Goal: Transaction & Acquisition: Purchase product/service

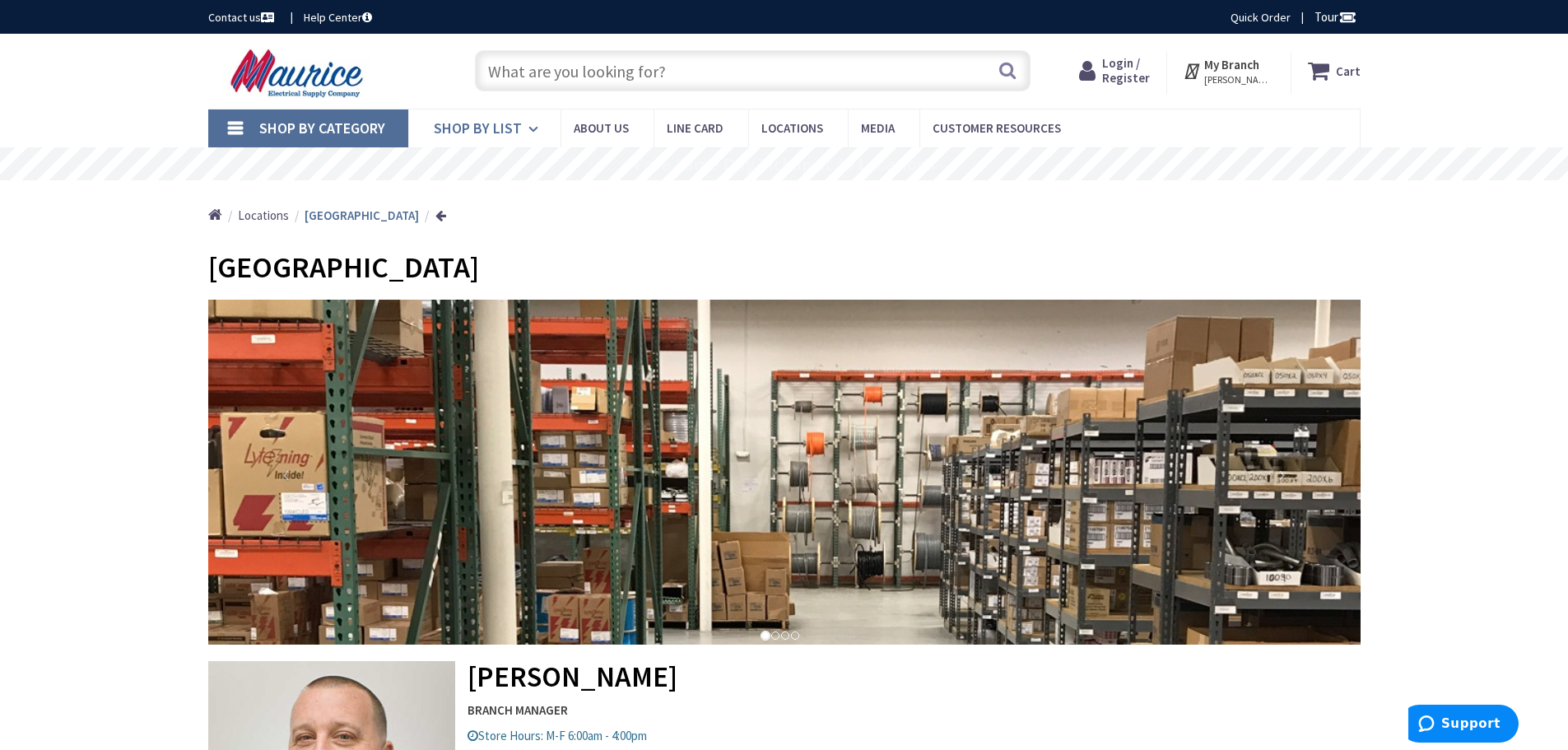
click at [528, 129] on icon at bounding box center [536, 129] width 16 height 37
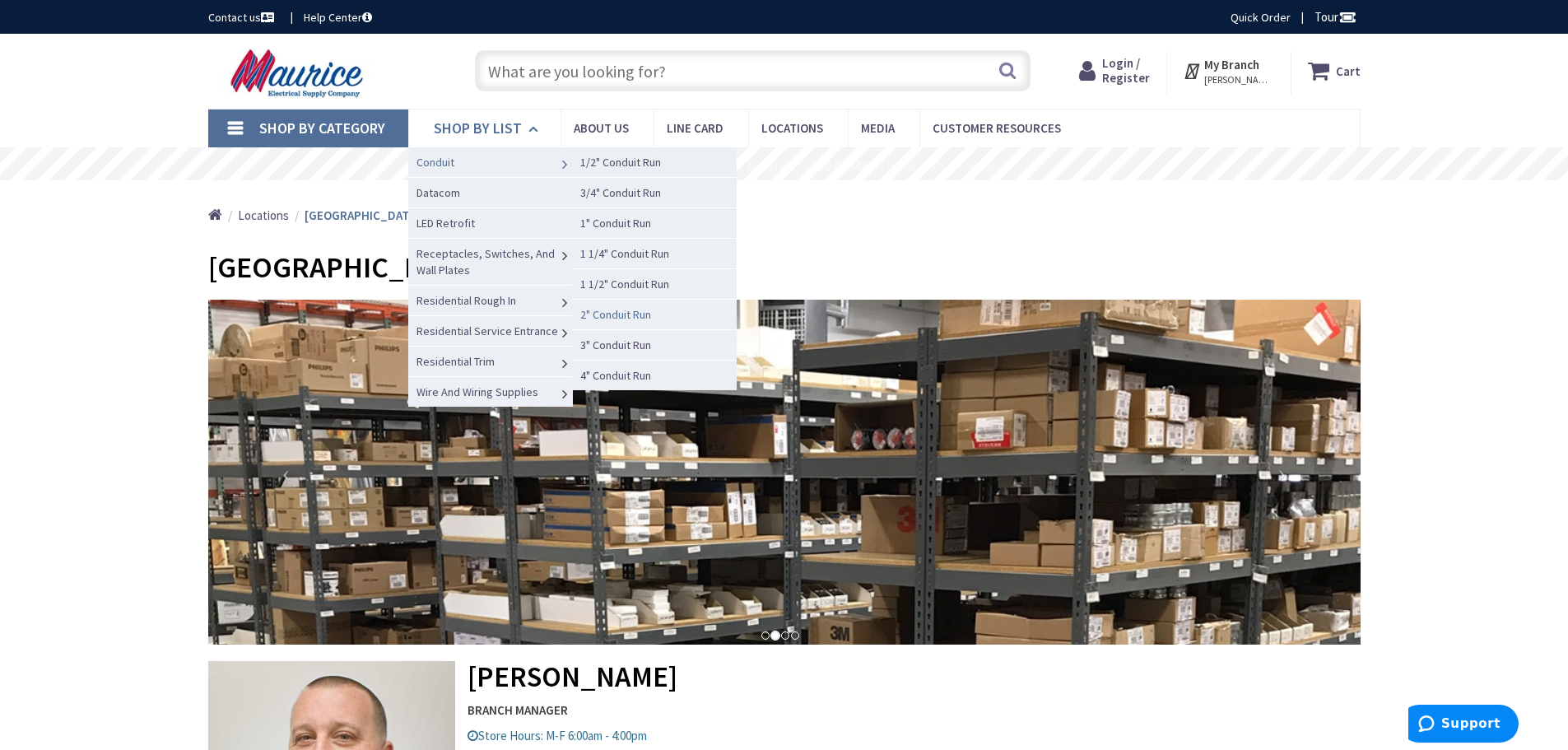
click at [658, 314] on link "2" Conduit Run" at bounding box center [654, 314] width 165 height 31
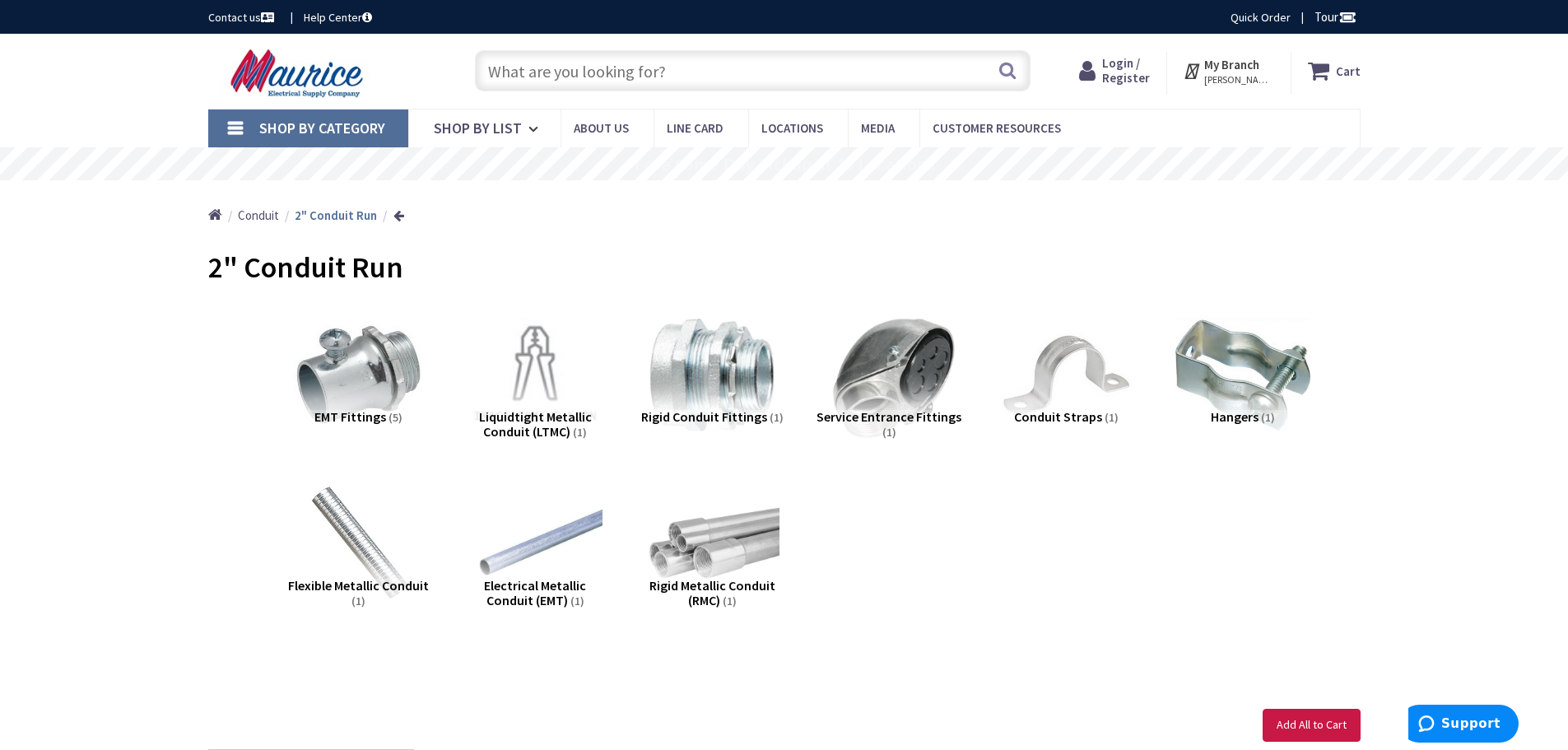
click at [890, 360] on img at bounding box center [889, 375] width 149 height 149
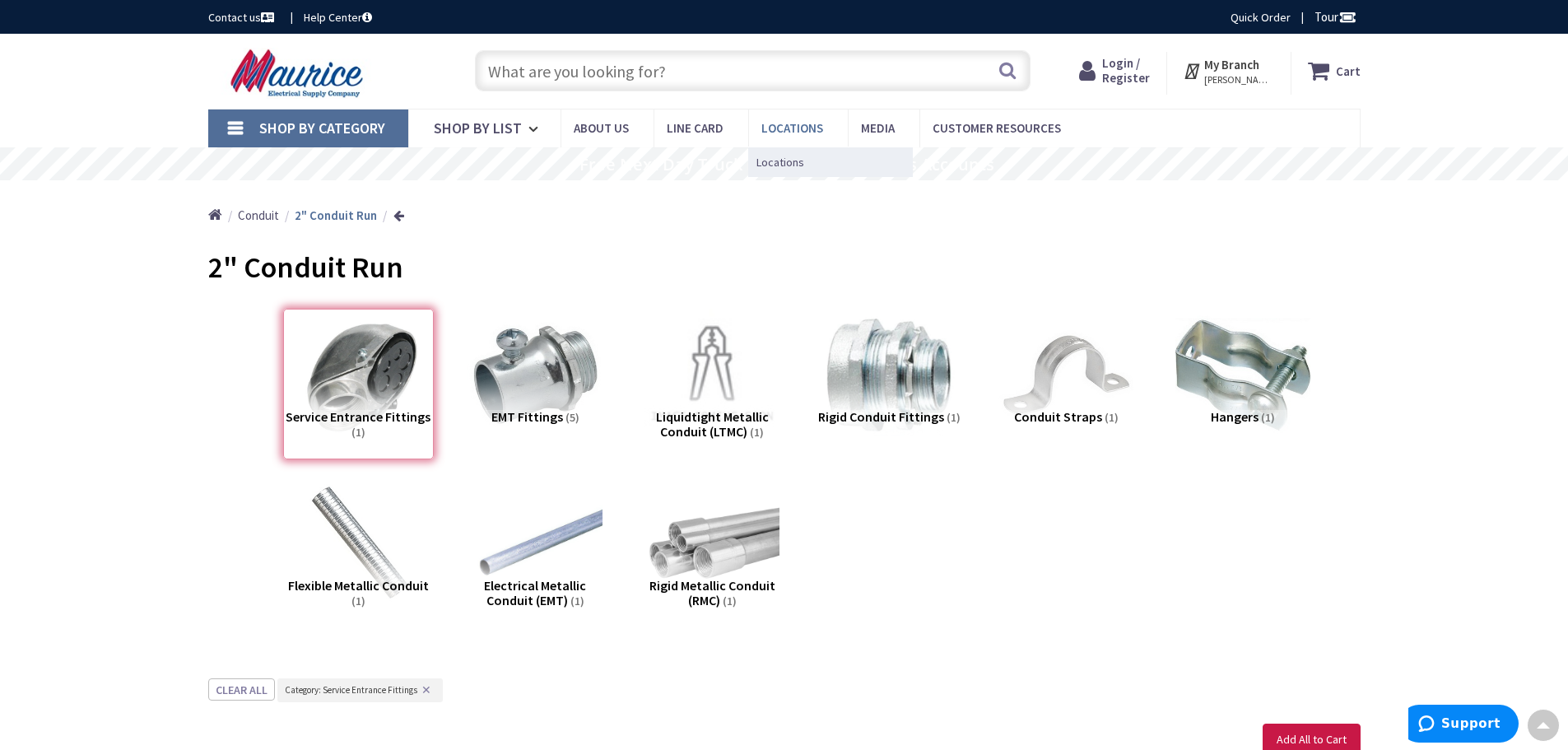
drag, startPoint x: 783, startPoint y: 317, endPoint x: 775, endPoint y: 144, distance: 173.2
